Goal: Task Accomplishment & Management: Complete application form

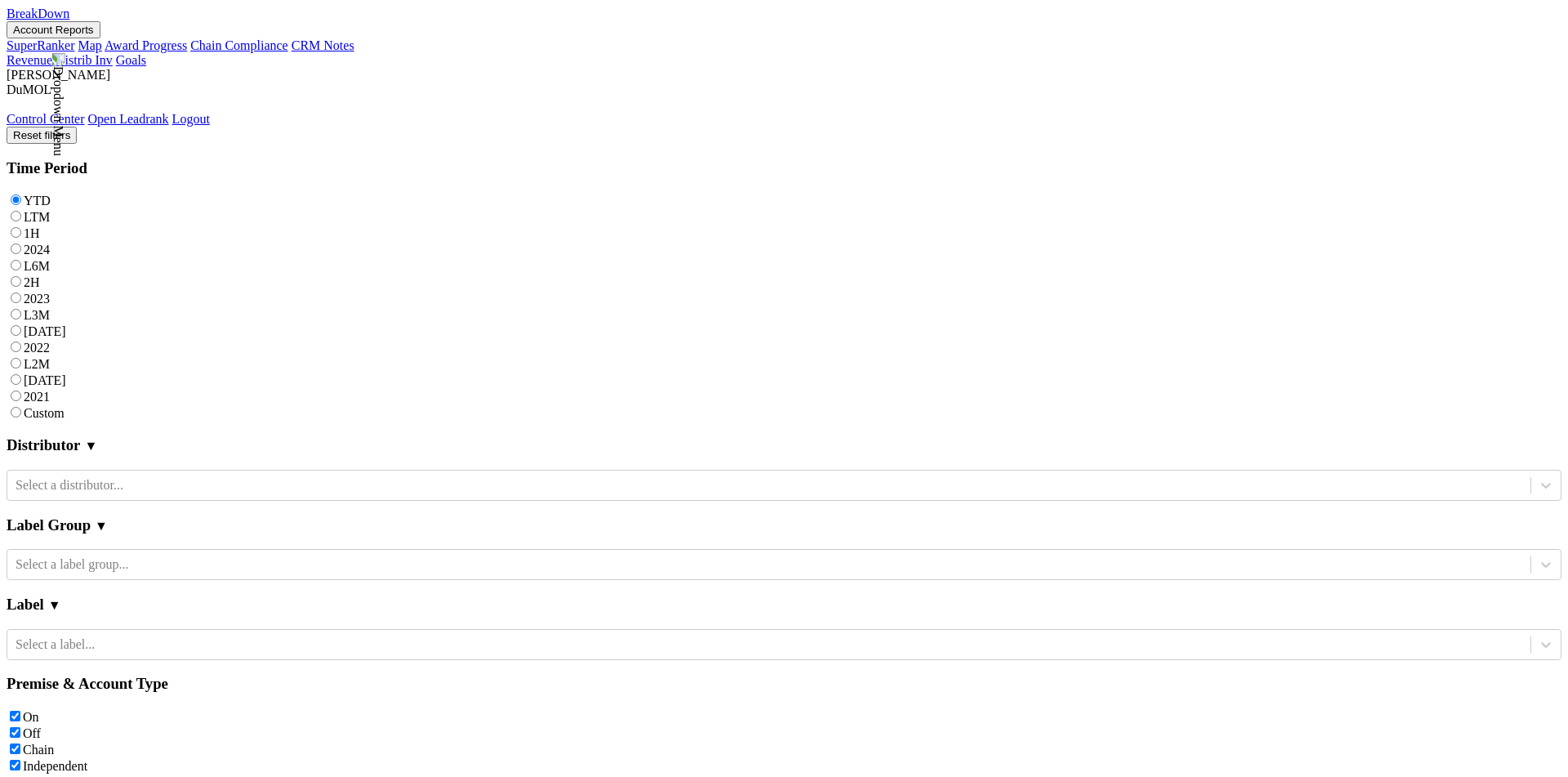
click at [231, 192] on div "YTD LTM 1H 2024 L6M 2H 2023 L3M Jul '25 2022 L2M Aug '25 2021 Custom" at bounding box center [784, 306] width 1555 height 229
click at [101, 37] on button "Account Reports" at bounding box center [53, 30] width 94 height 18
click at [292, 53] on link "CRM Notes" at bounding box center [323, 46] width 63 height 14
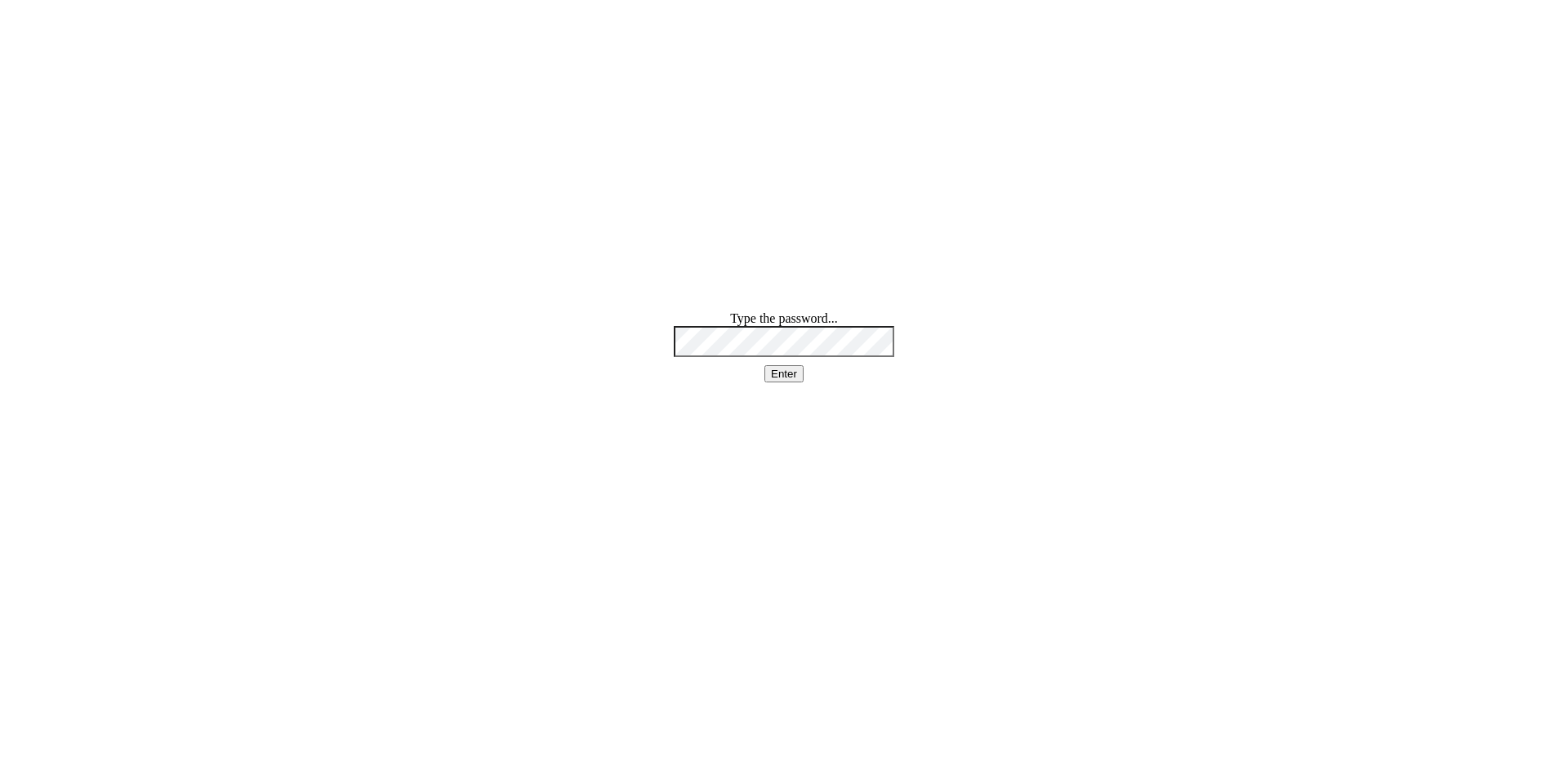
click at [888, 286] on html "Type the password... Enter" at bounding box center [784, 347] width 1568 height 694
click at [794, 382] on button "Enter" at bounding box center [784, 374] width 39 height 18
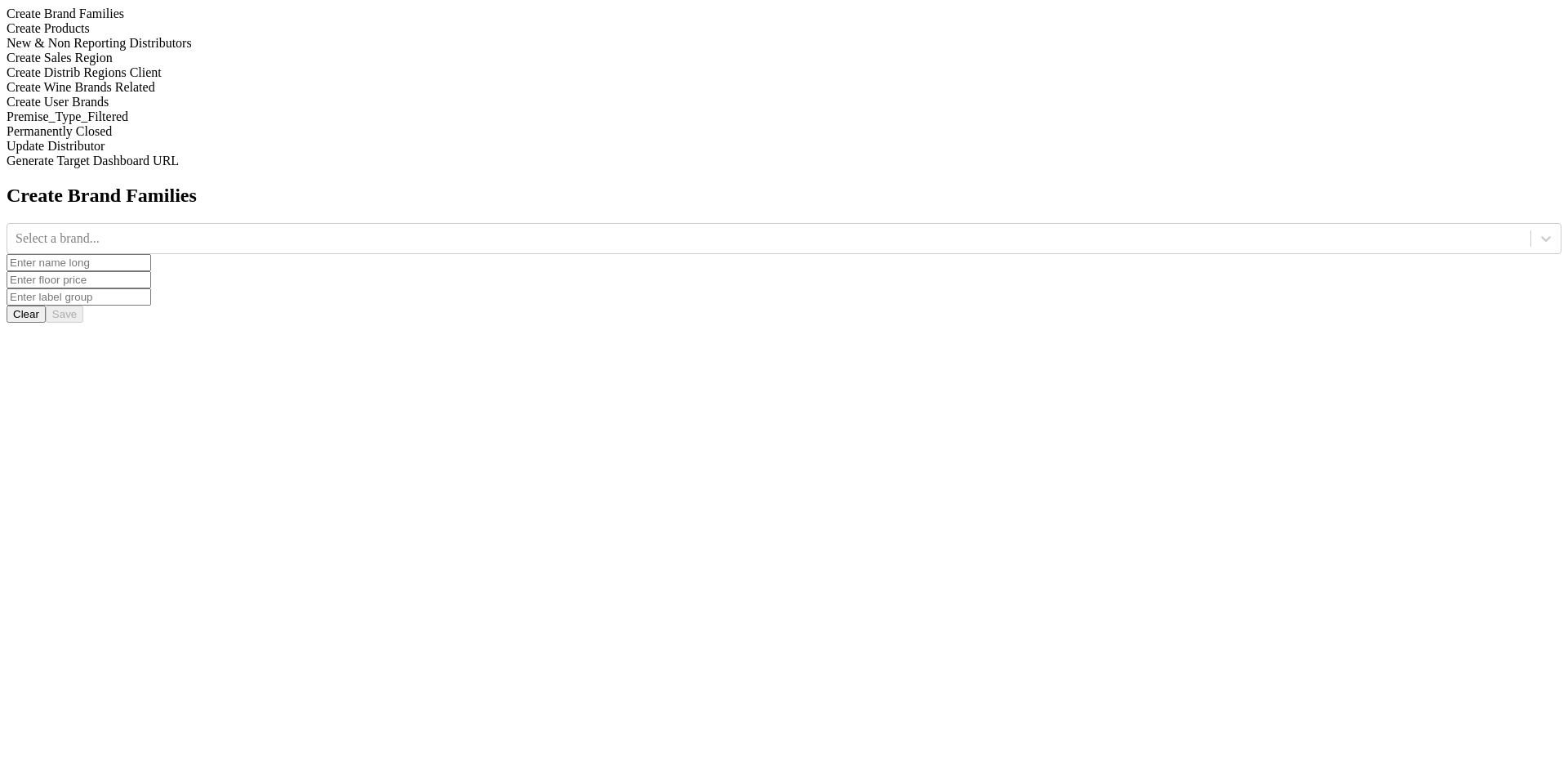
click at [229, 51] on div "New & Non Reporting Distributors" at bounding box center [784, 43] width 1555 height 15
click at [242, 51] on div "New & Non Reporting Distributors" at bounding box center [784, 43] width 1555 height 15
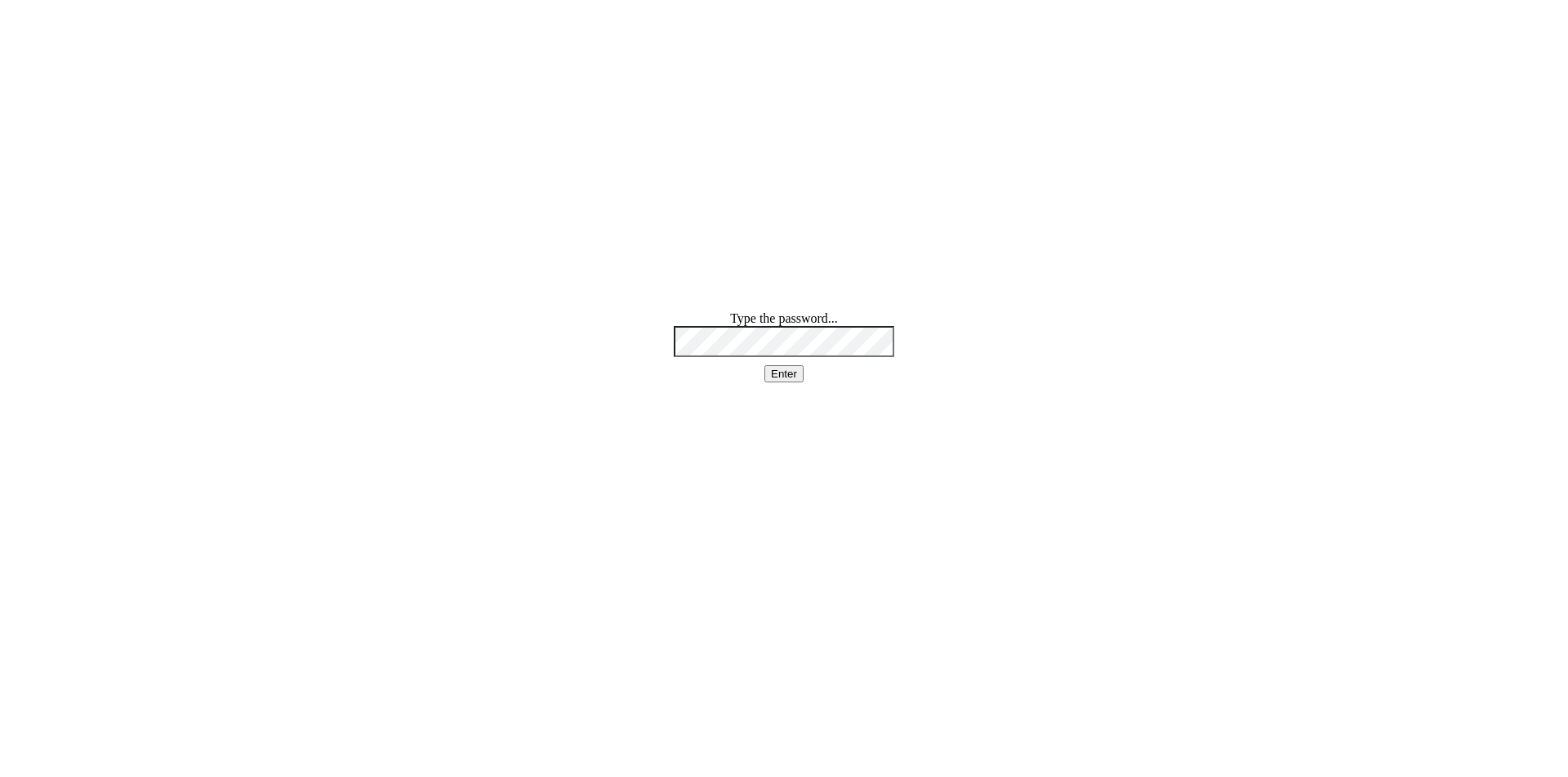
click at [729, 337] on div "Type the password... Enter" at bounding box center [784, 346] width 221 height 71
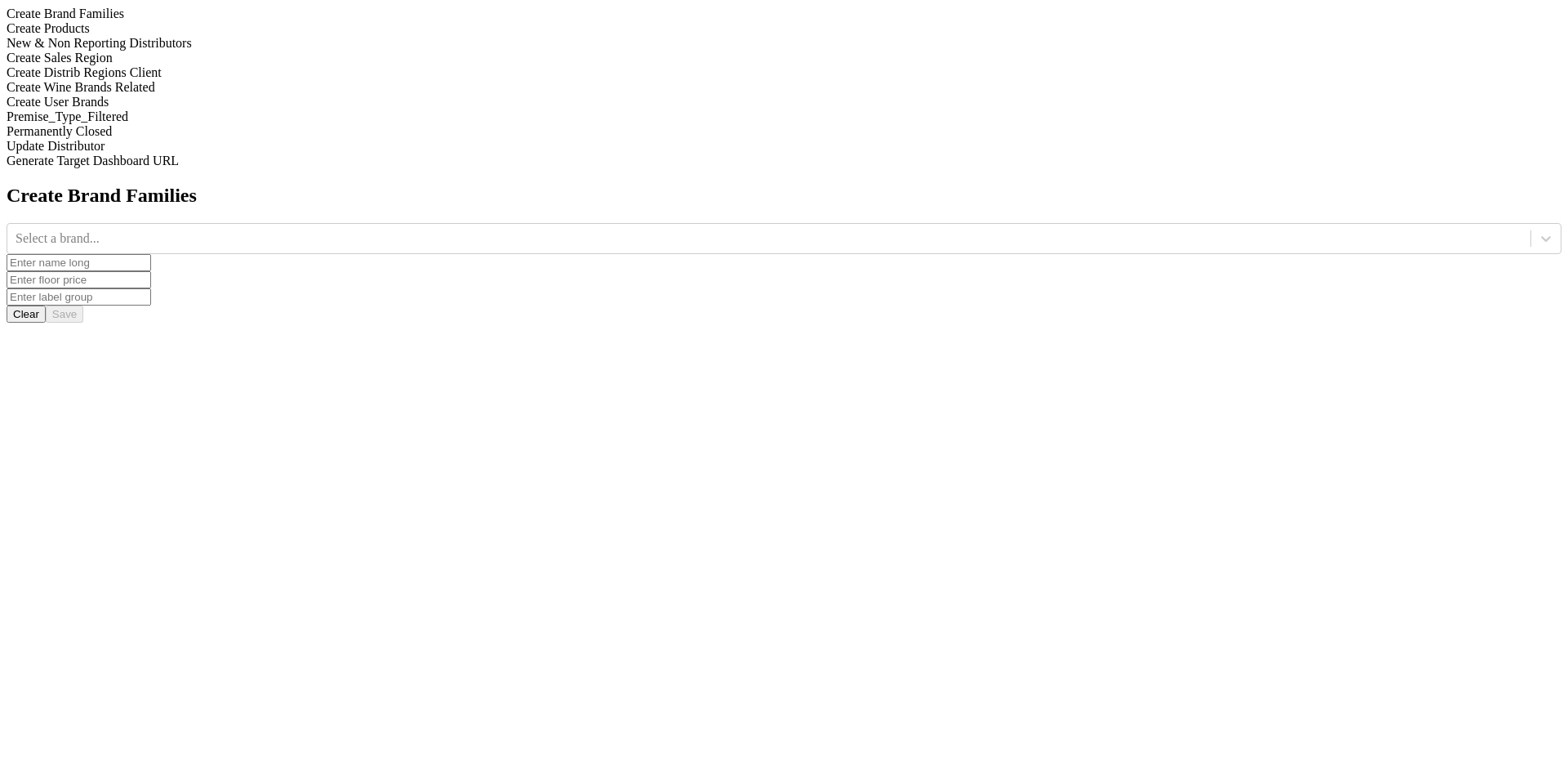
click at [185, 51] on div "New & Non Reporting Distributors" at bounding box center [784, 43] width 1555 height 15
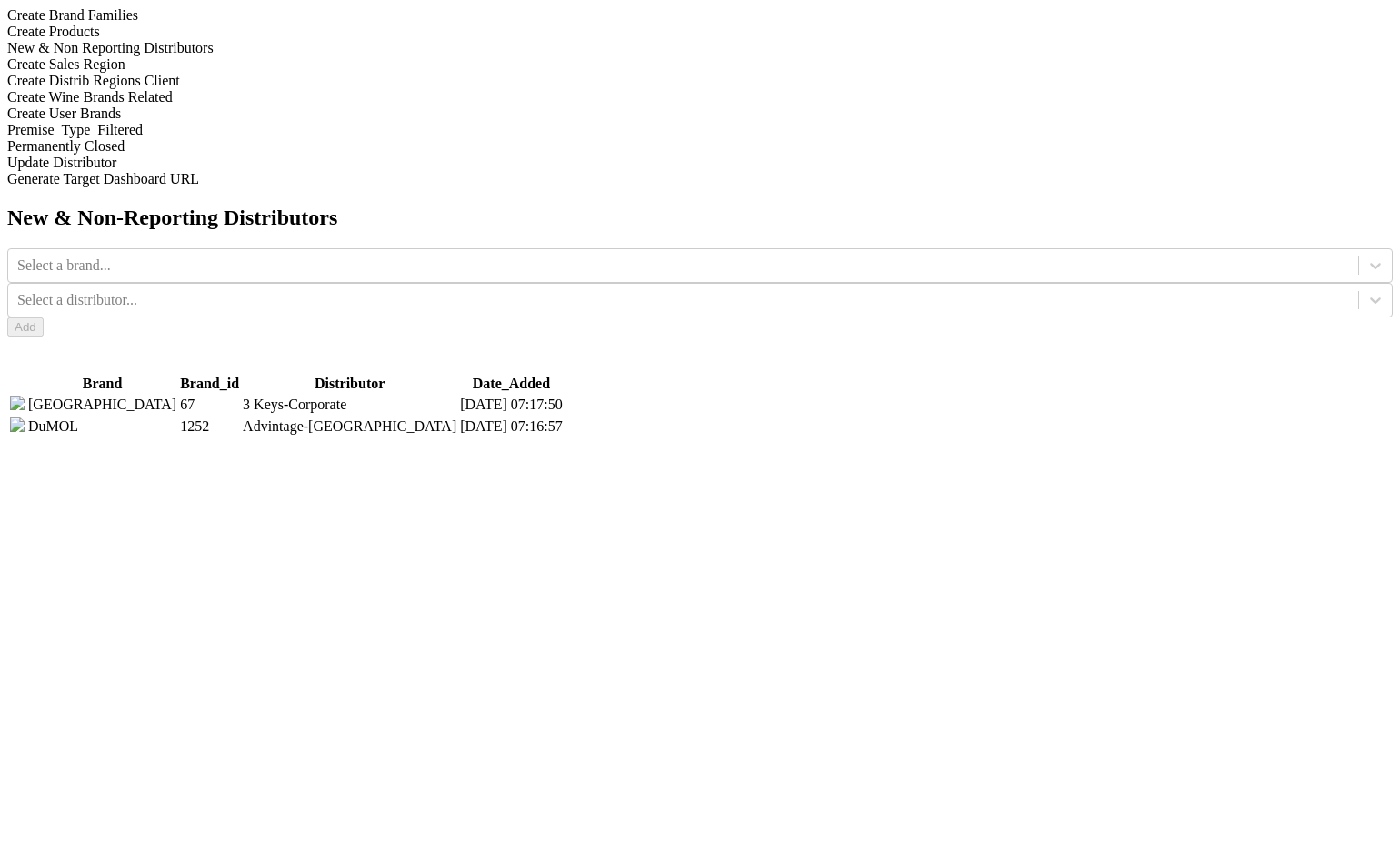
click at [24, 396] on img at bounding box center [17, 403] width 15 height 15
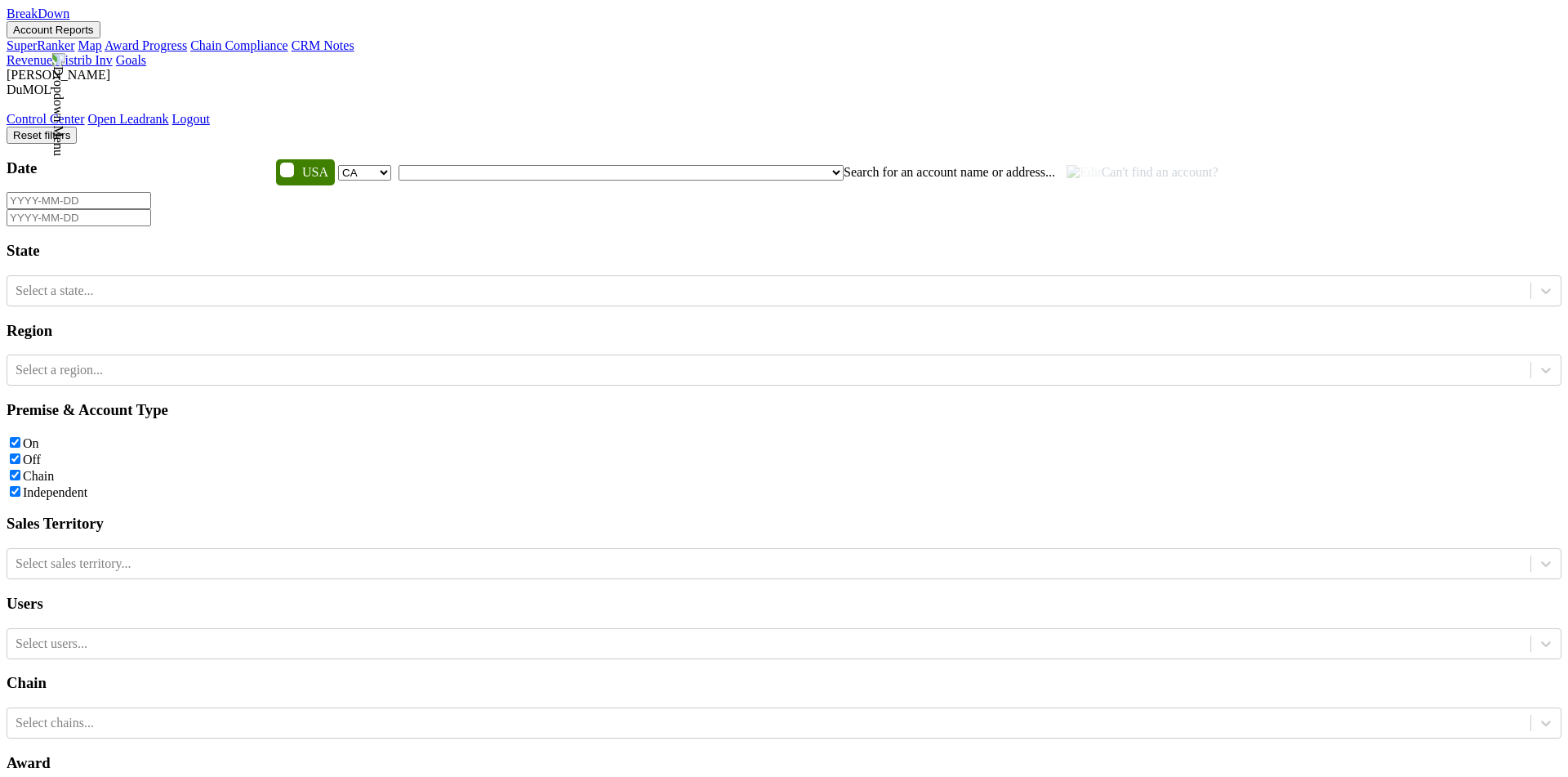
select select "CA"
click at [1066, 165] on span "Can't find an account?" at bounding box center [1142, 172] width 151 height 14
select select "CA"
click at [1066, 165] on span "Can't find an account?" at bounding box center [1142, 172] width 151 height 14
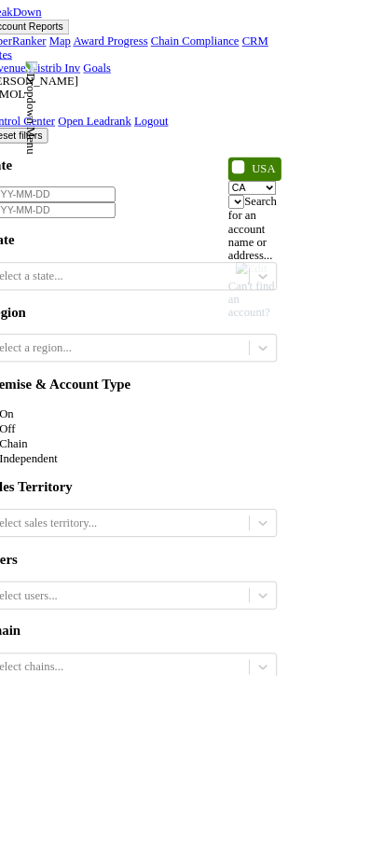
scroll to position [0, 0]
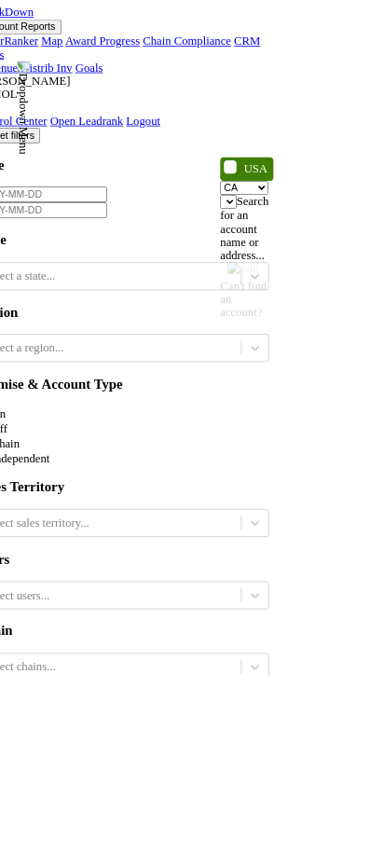
type input "[DATE]"
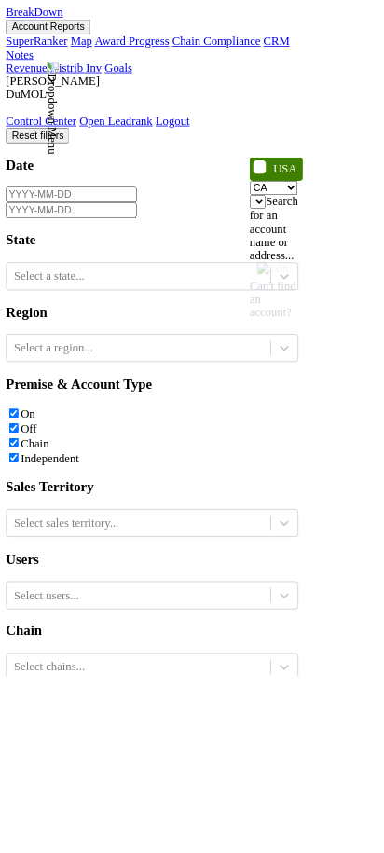
click at [315, 331] on span "Can't find an account?" at bounding box center [344, 366] width 59 height 71
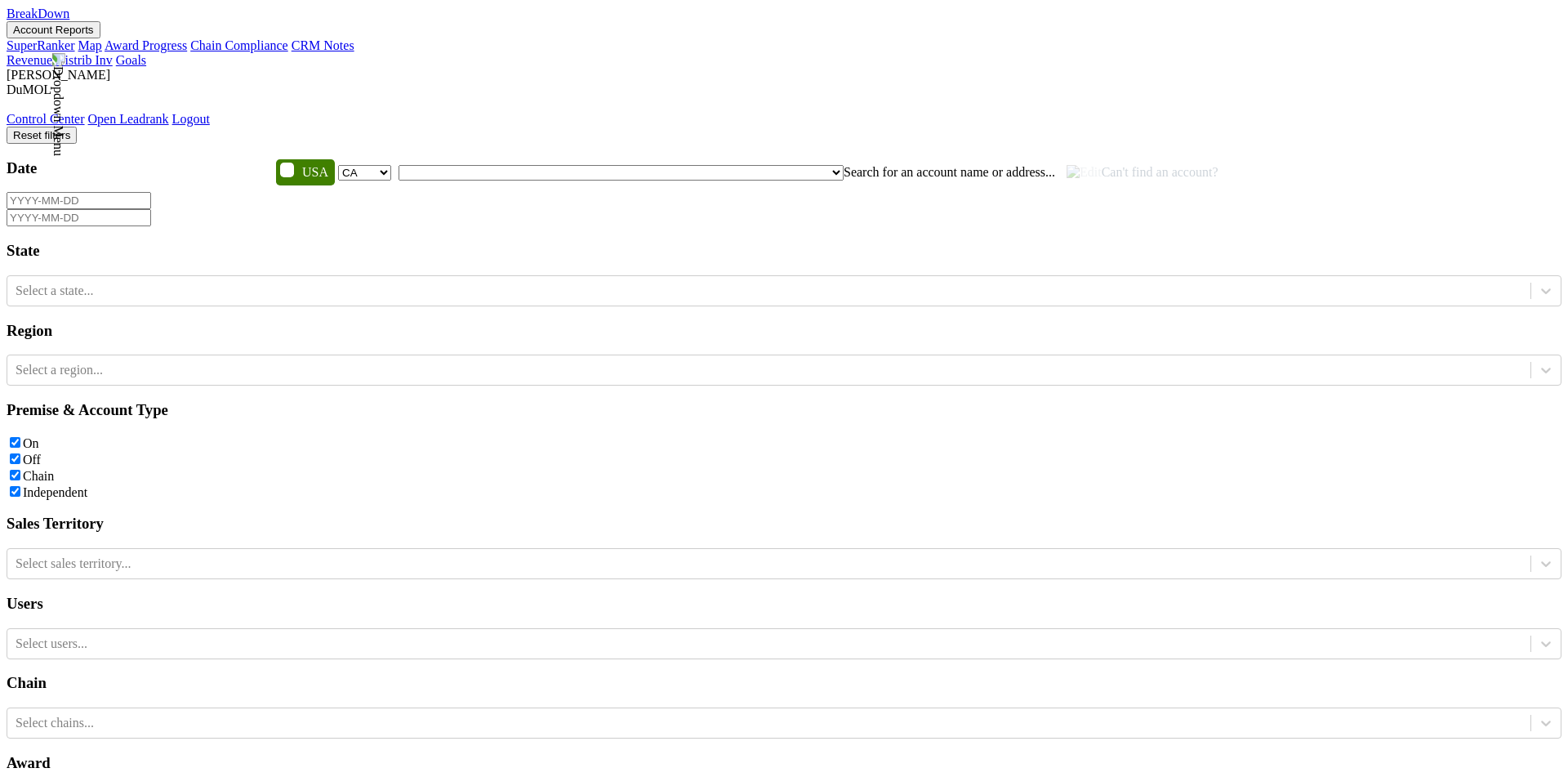
click at [1066, 165] on span "Can't find an account?" at bounding box center [1142, 172] width 151 height 14
click at [1066, 165] on img at bounding box center [1084, 172] width 35 height 15
select select "CA"
click at [1066, 165] on span "Can't find an account?" at bounding box center [1142, 172] width 151 height 14
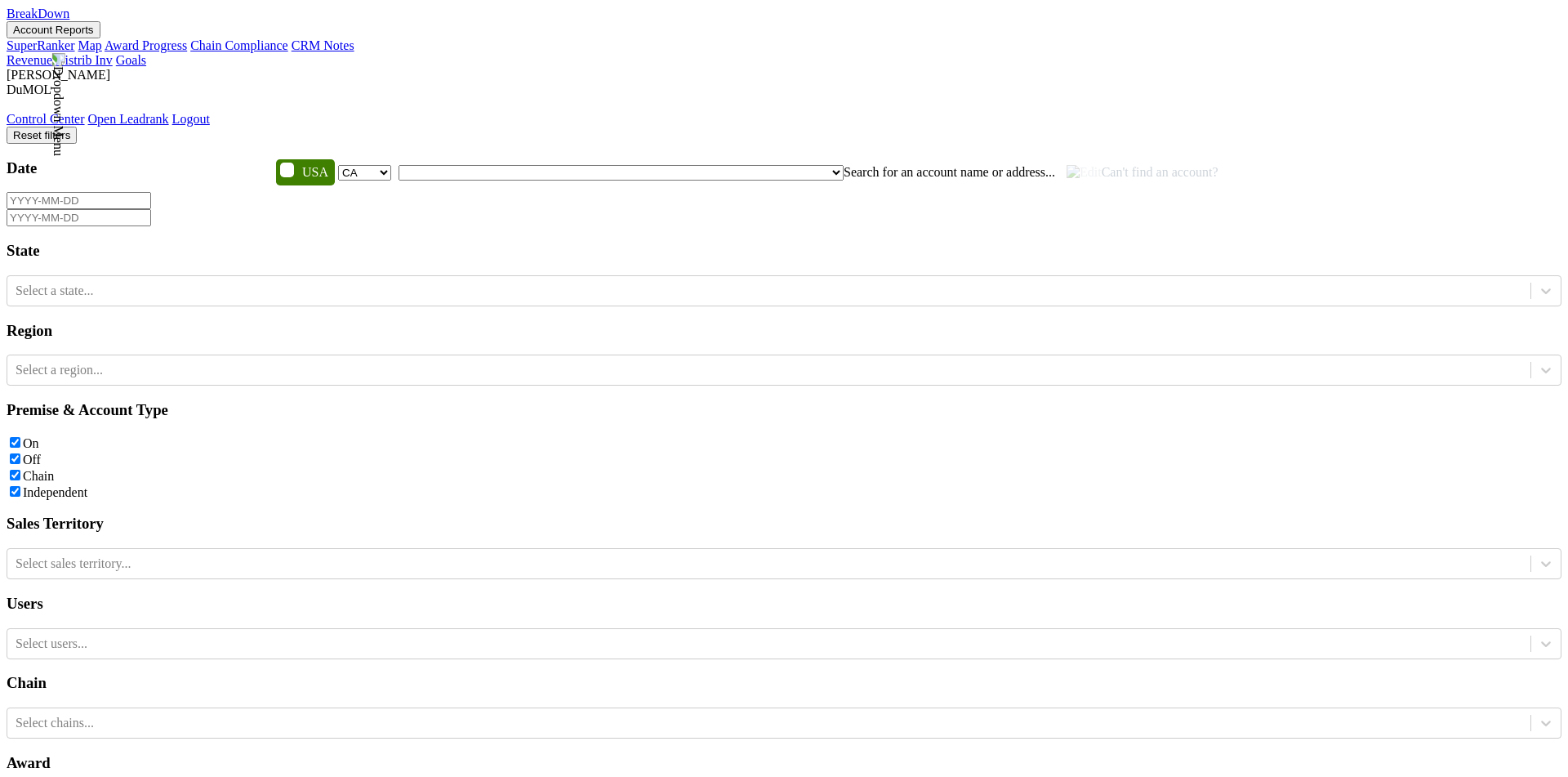
type input "test date"
type input "test add date"
type textarea "d"
type textarea "familiarly tested"
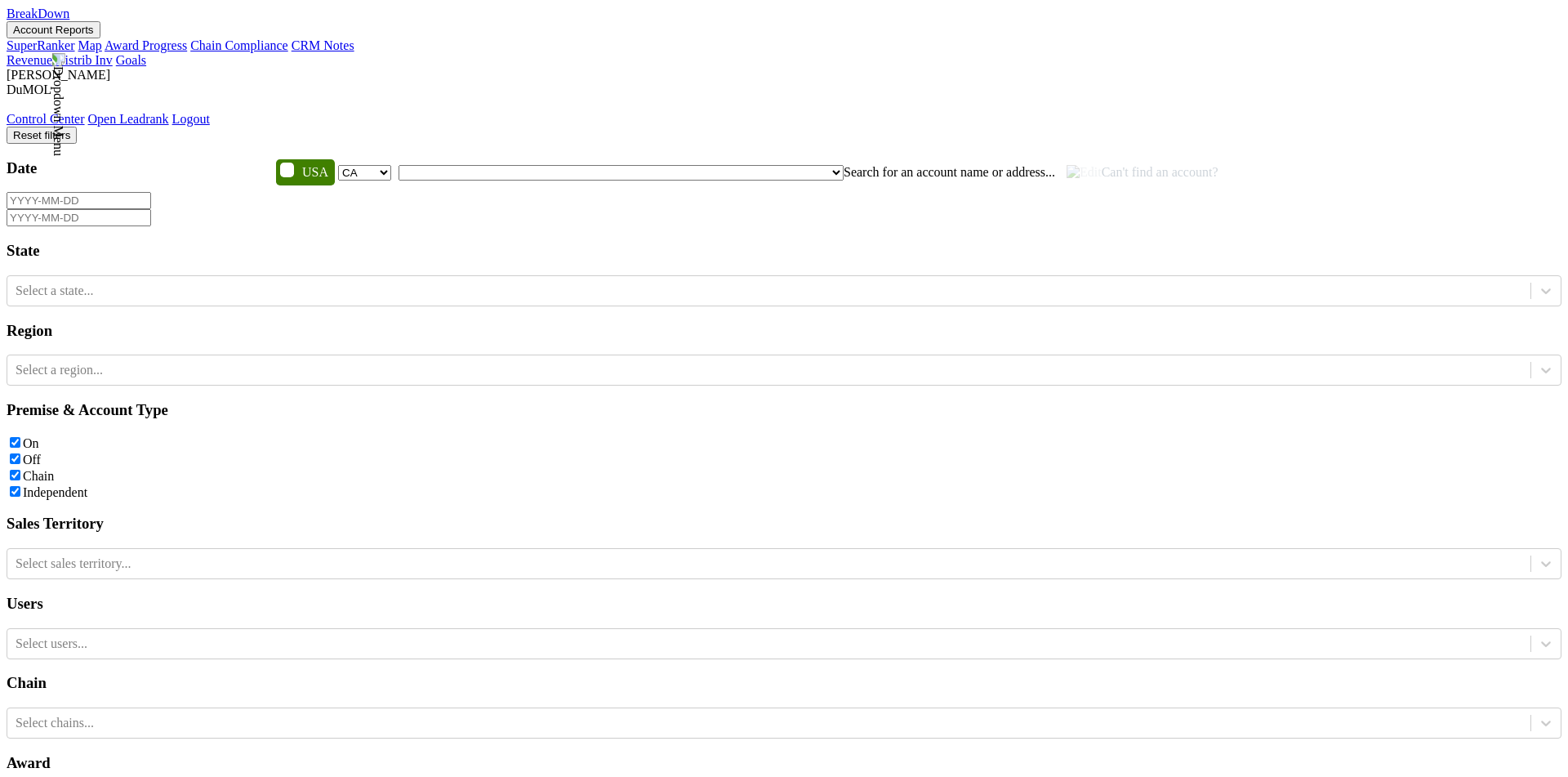
type input "[DATE]"
